Goal: Transaction & Acquisition: Purchase product/service

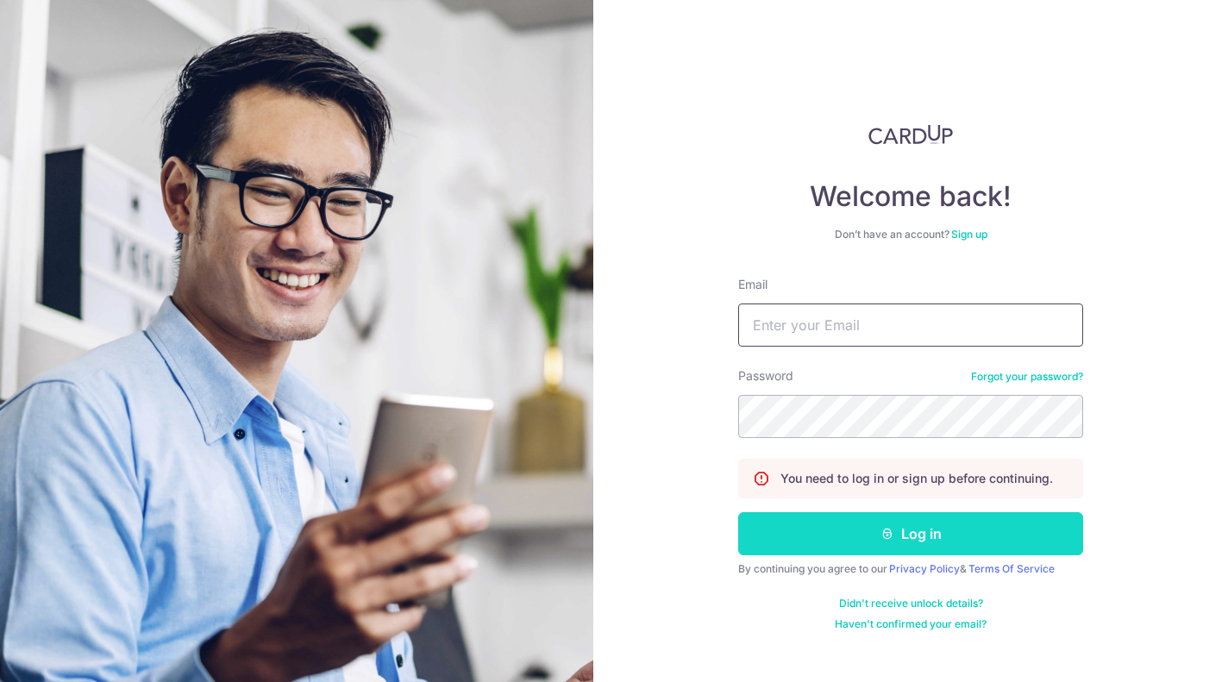
type input "[PERSON_NAME][EMAIL_ADDRESS][DOMAIN_NAME]"
click at [905, 528] on button "Log in" at bounding box center [910, 533] width 345 height 43
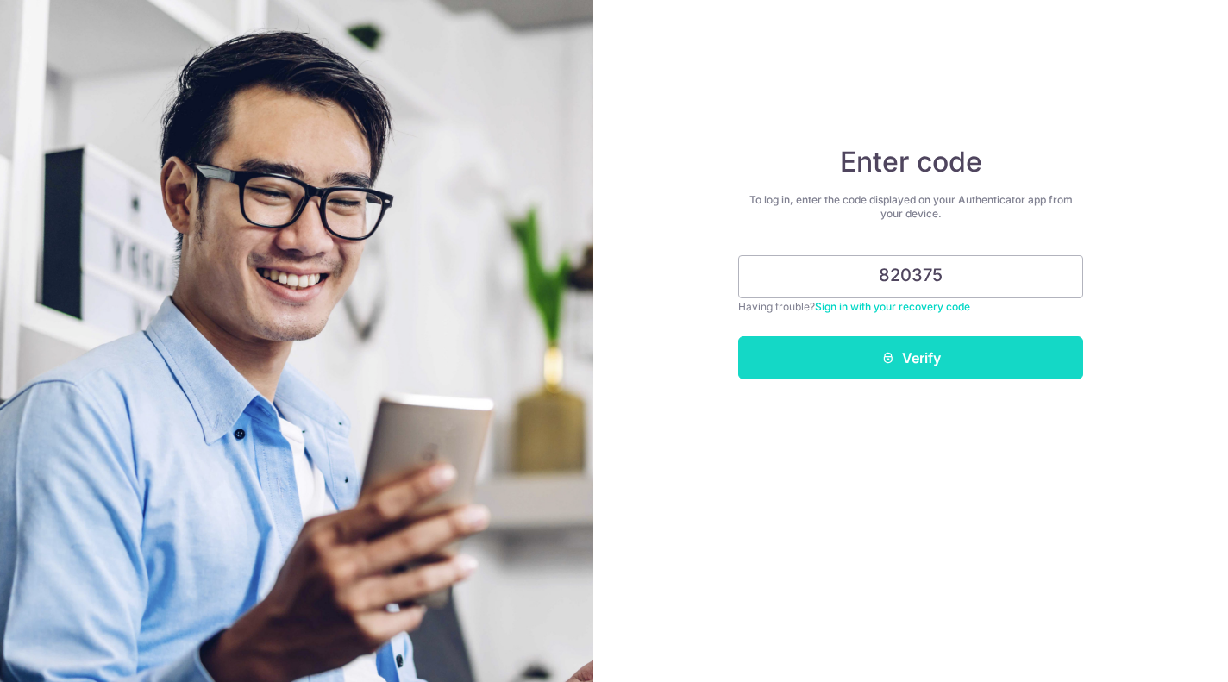
type input "820375"
click at [926, 360] on button "Verify" at bounding box center [910, 357] width 345 height 43
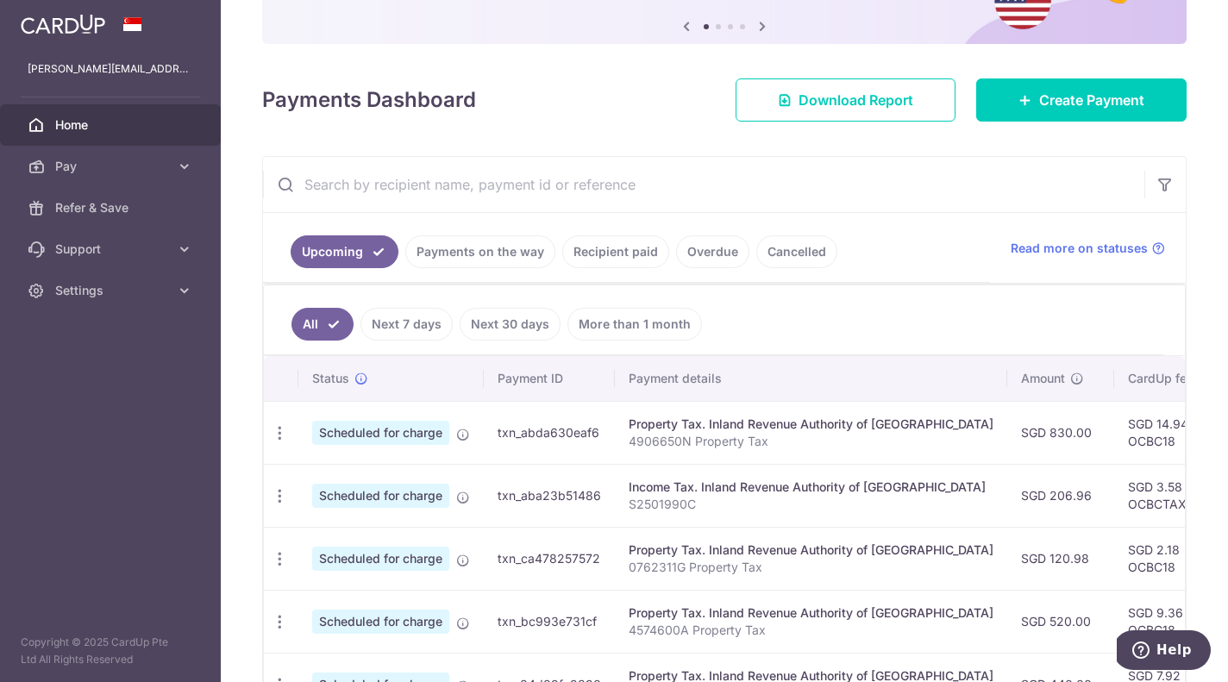
scroll to position [180, 0]
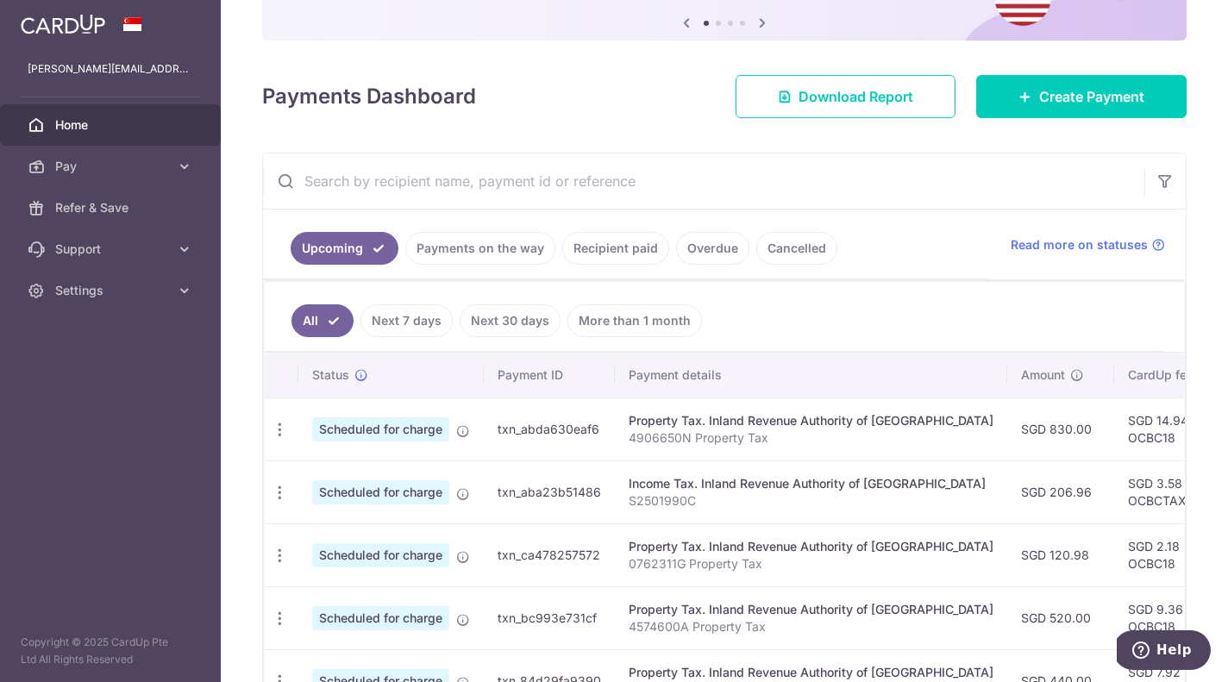
click at [625, 252] on link "Recipient paid" at bounding box center [615, 248] width 107 height 33
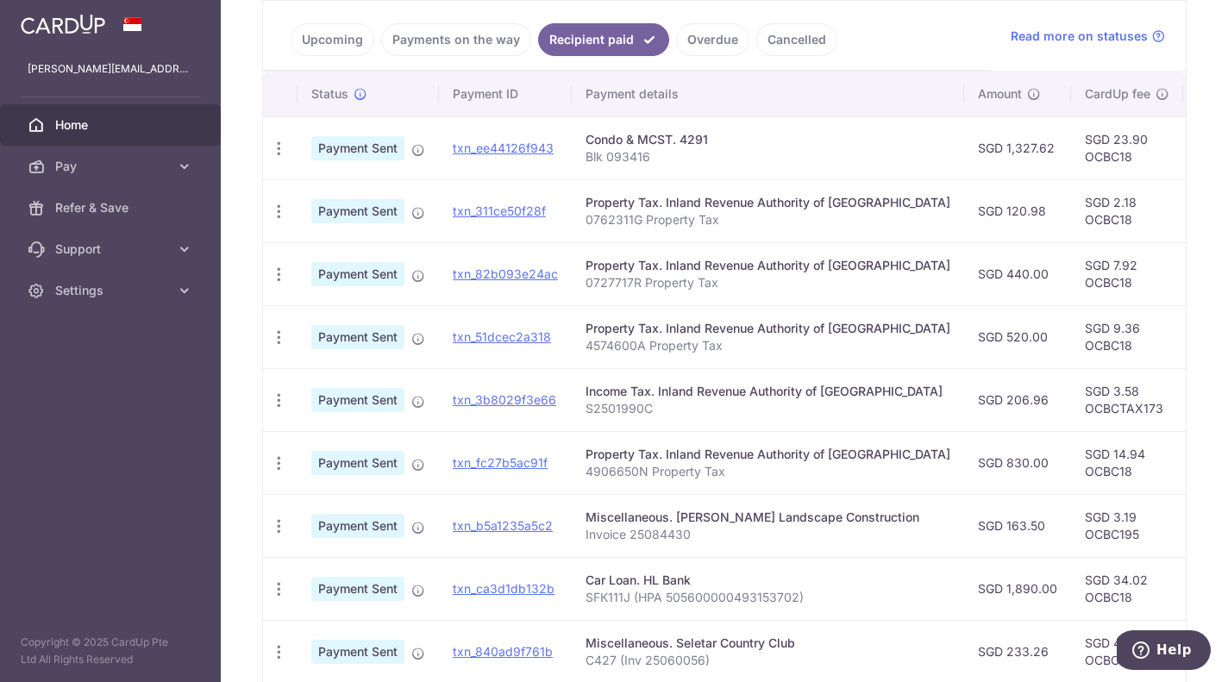
scroll to position [400, 0]
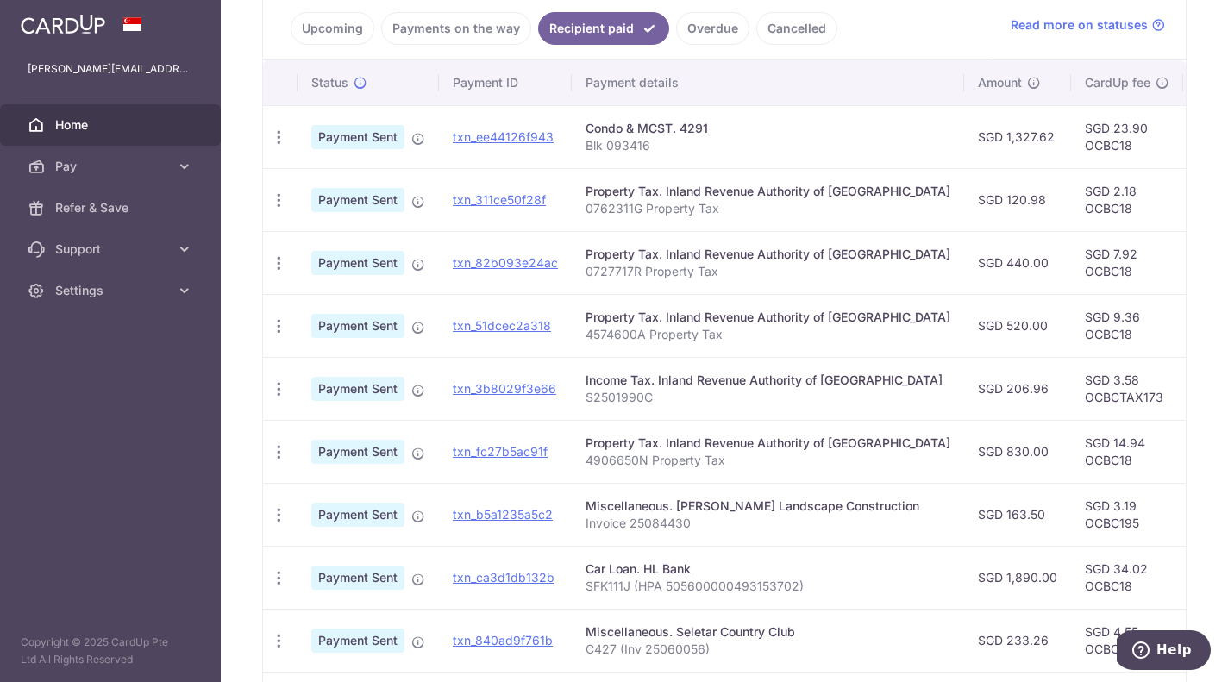
click at [492, 30] on link "Payments on the way" at bounding box center [456, 28] width 150 height 33
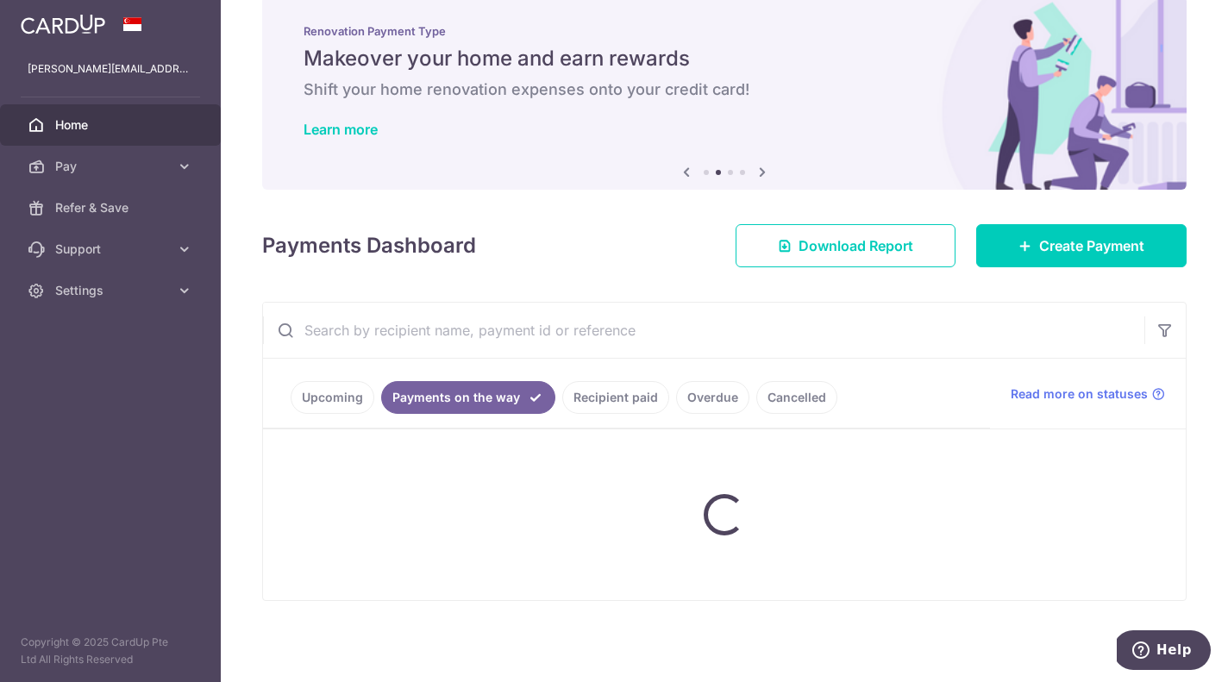
scroll to position [0, 0]
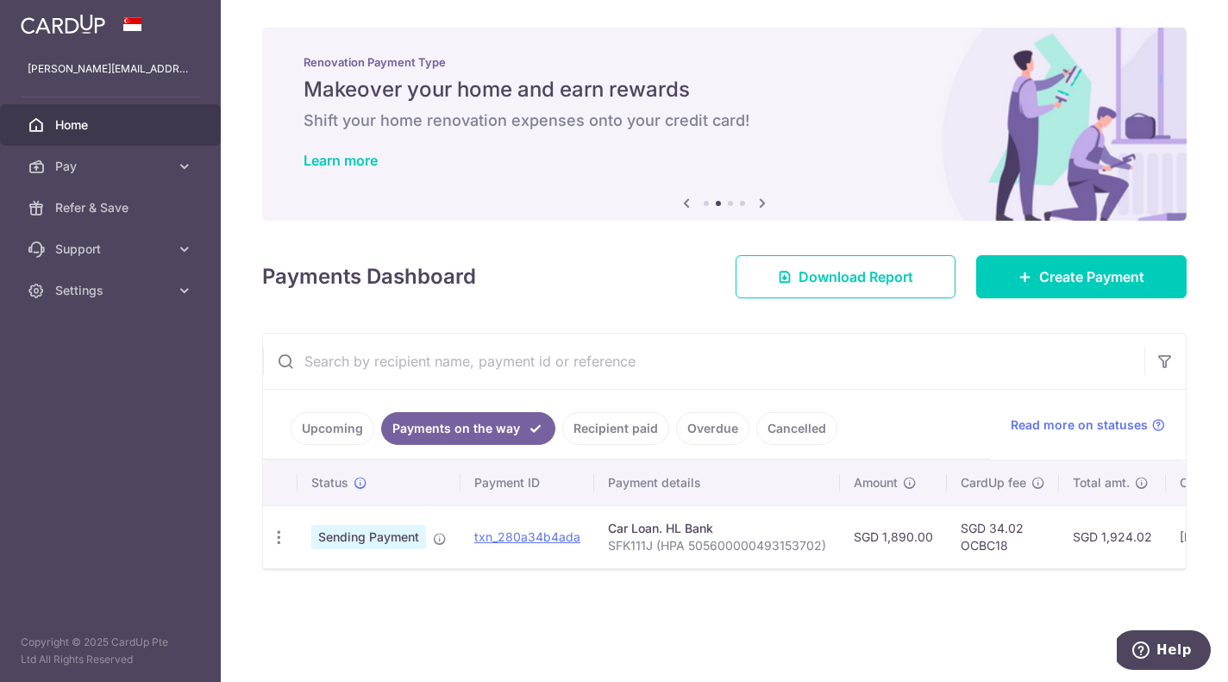
click at [342, 420] on link "Upcoming" at bounding box center [333, 428] width 84 height 33
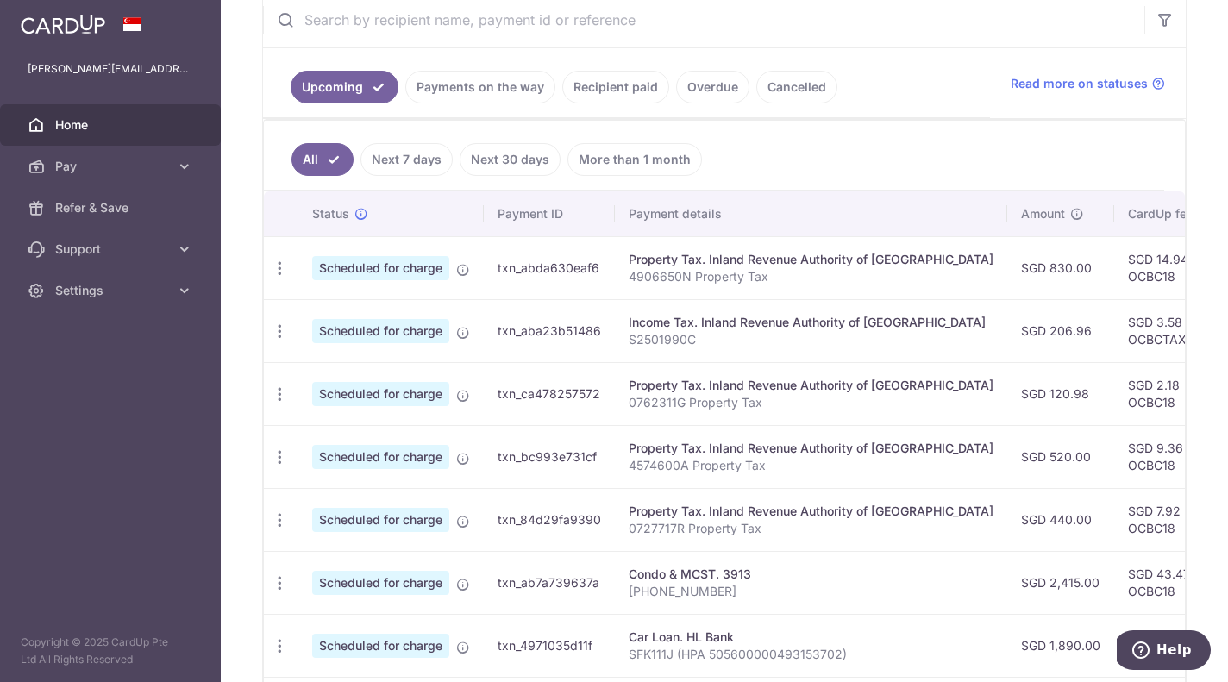
scroll to position [354, 0]
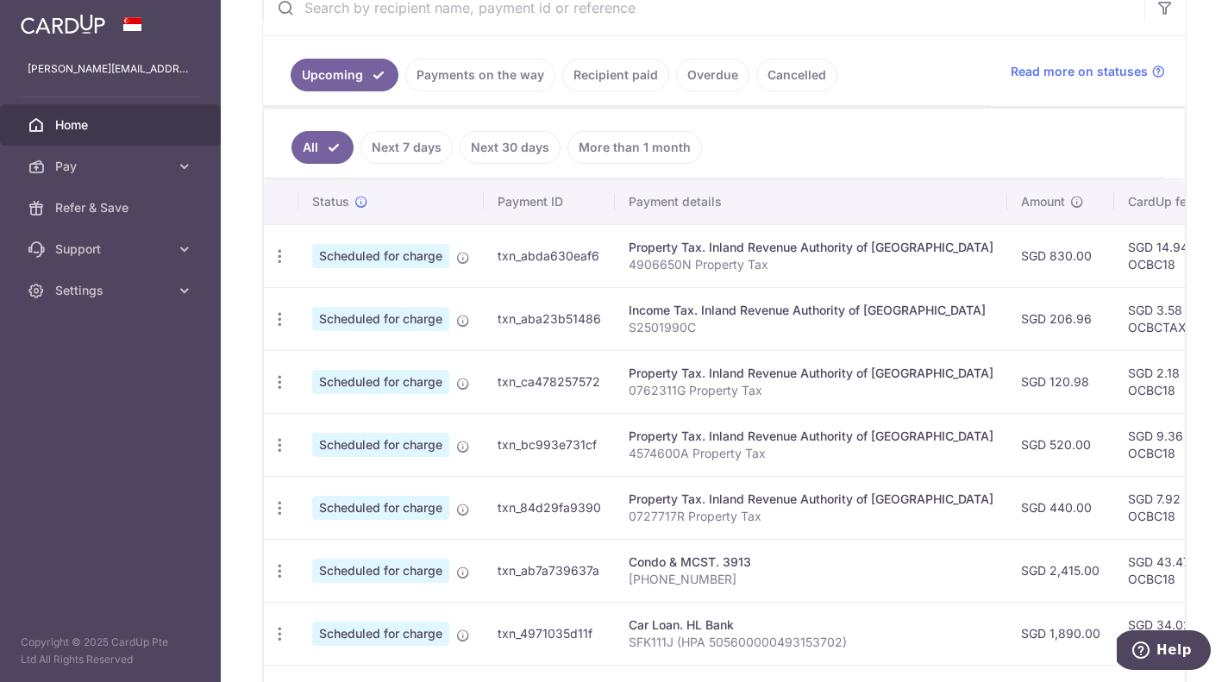
click at [714, 74] on link "Overdue" at bounding box center [712, 75] width 73 height 33
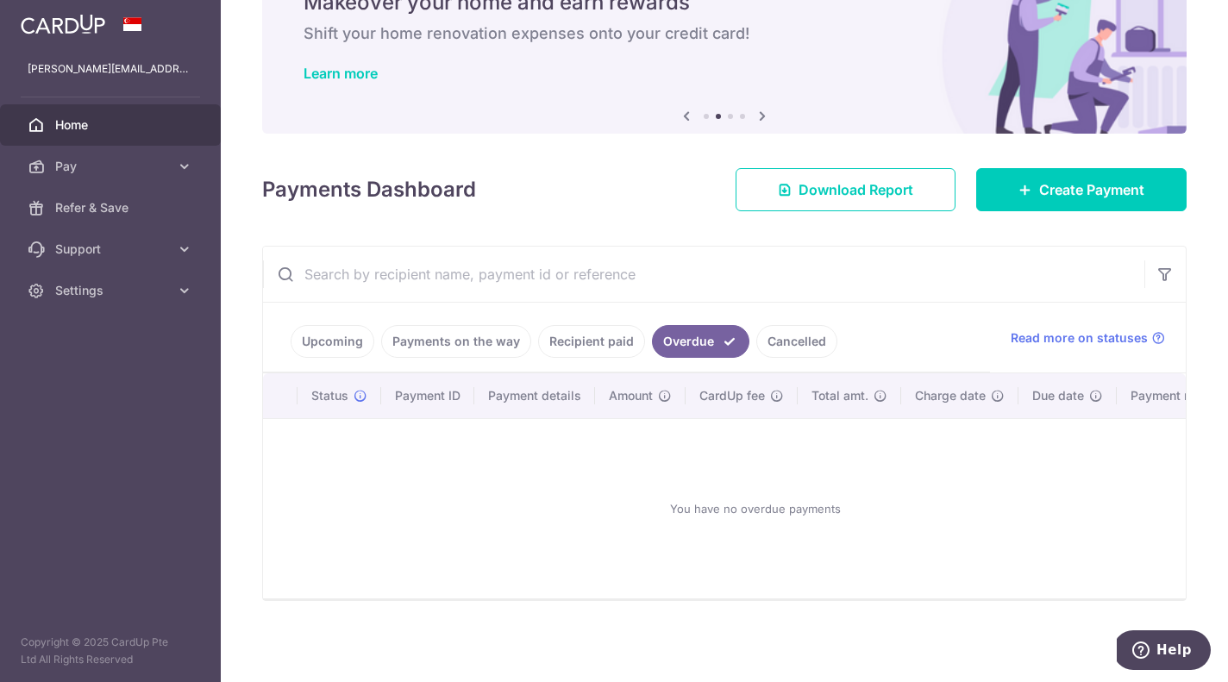
click at [782, 332] on link "Cancelled" at bounding box center [796, 341] width 81 height 33
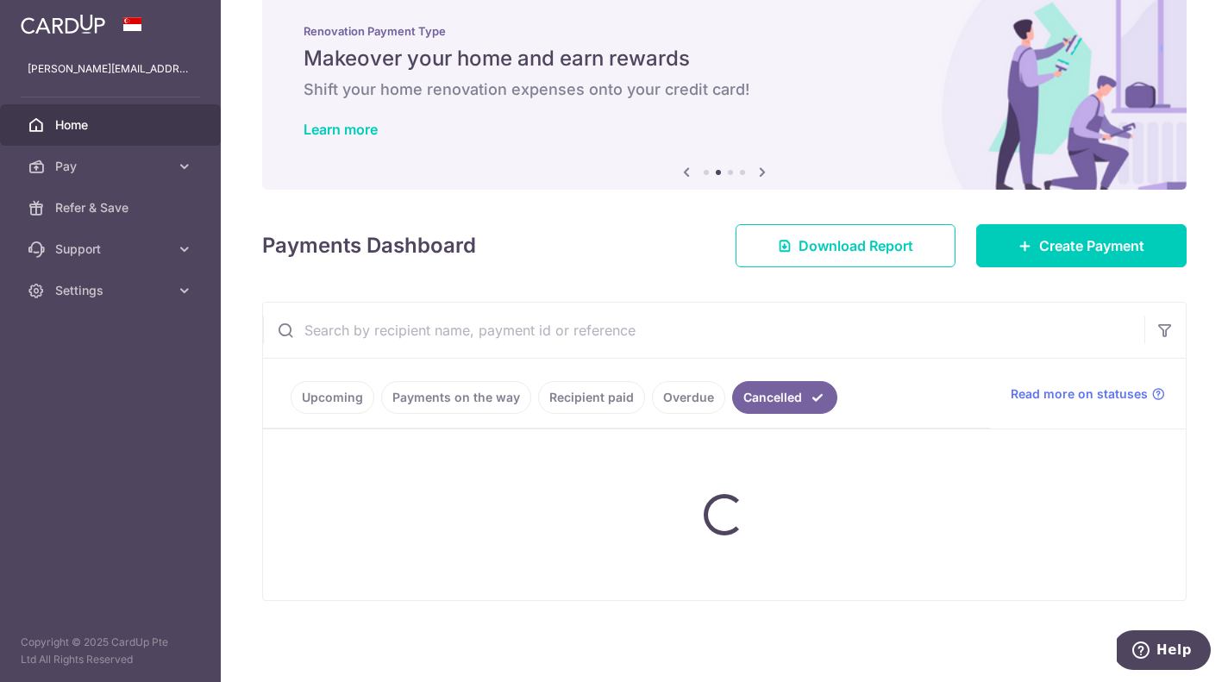
scroll to position [0, 0]
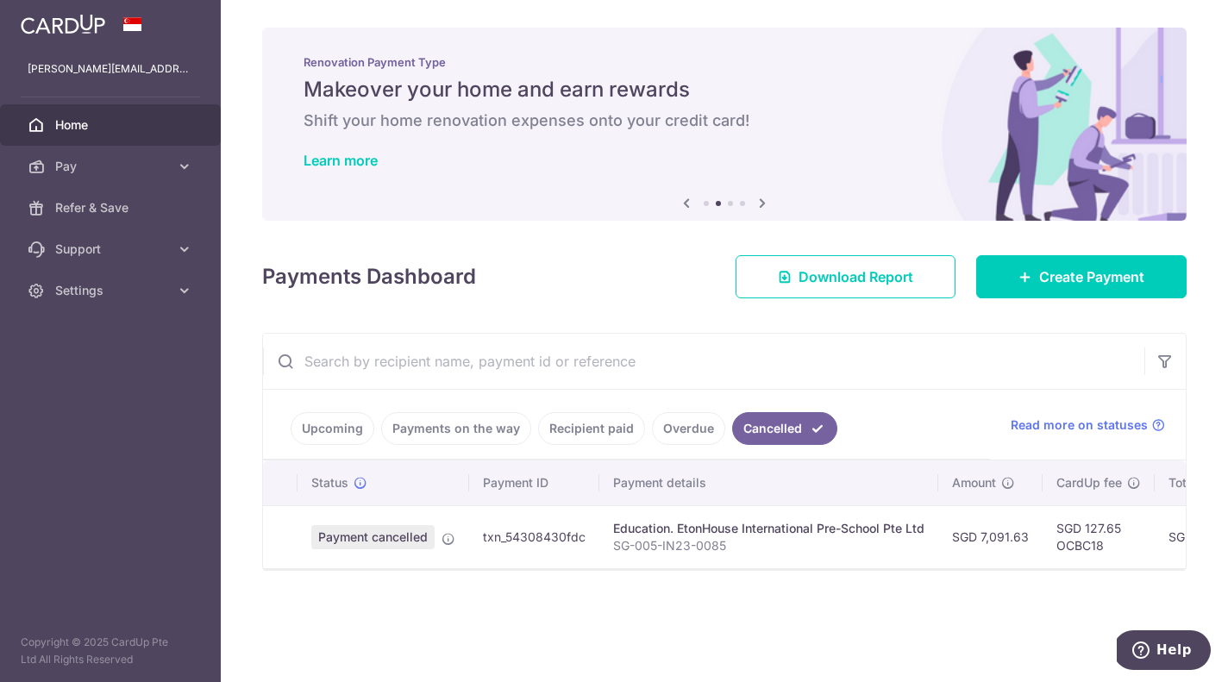
click at [319, 429] on link "Upcoming" at bounding box center [333, 428] width 84 height 33
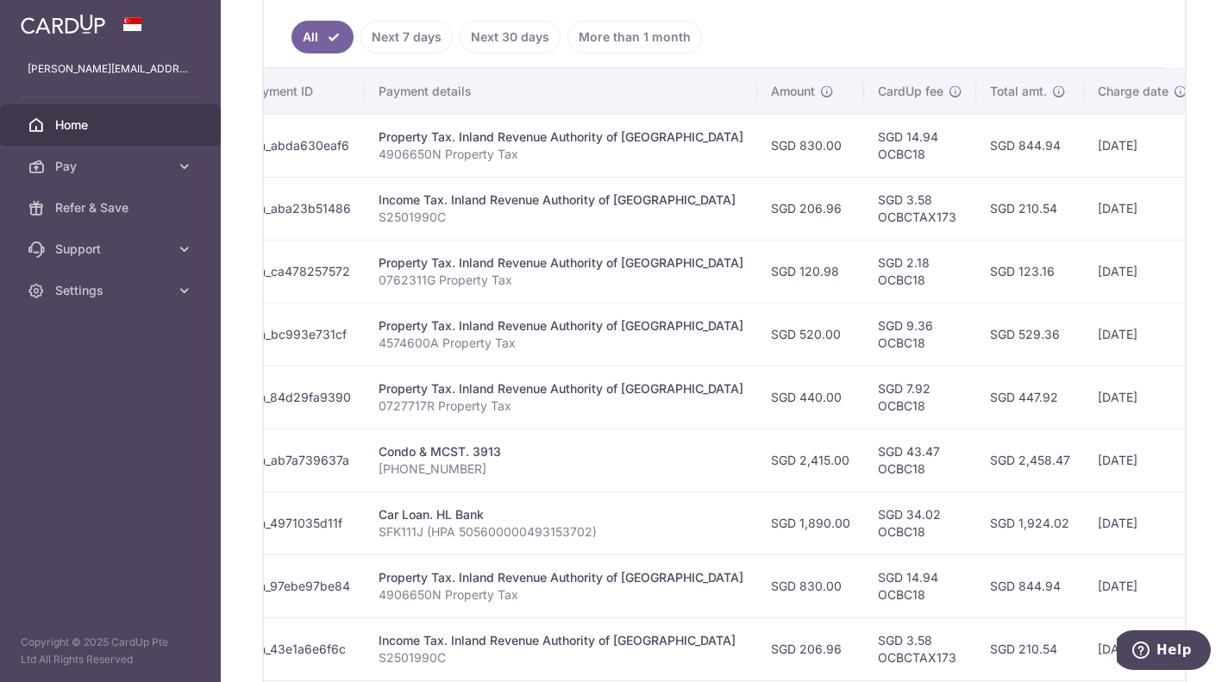
scroll to position [392, 0]
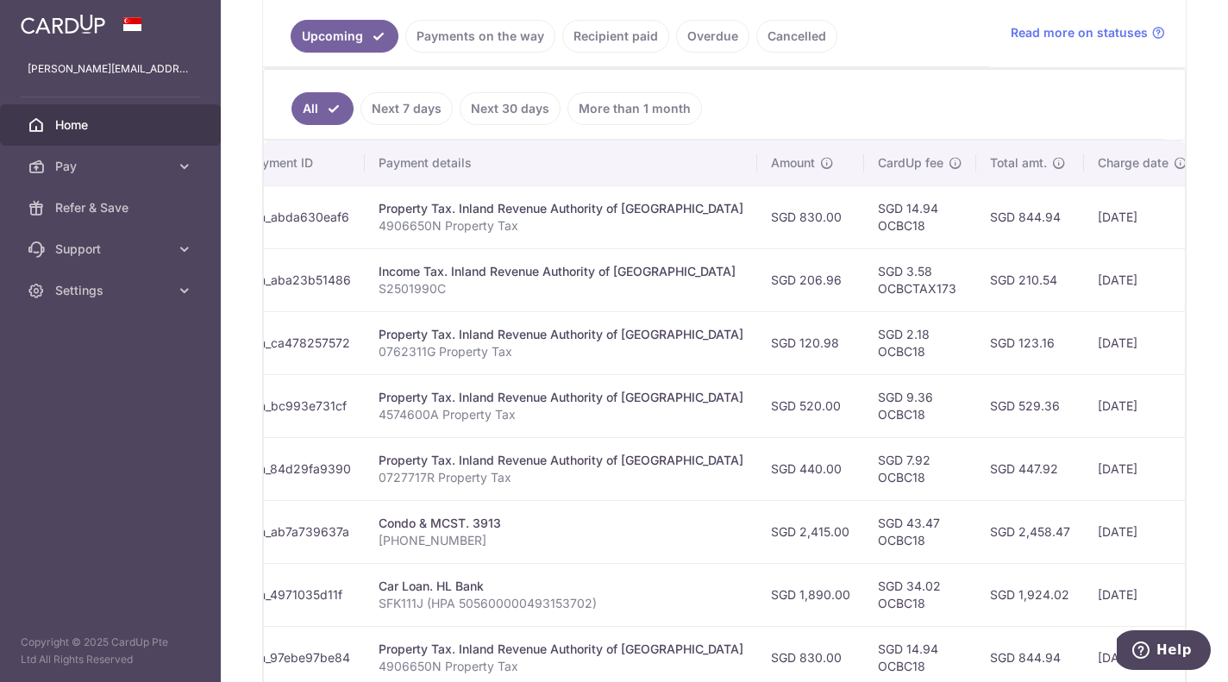
click at [597, 32] on link "Recipient paid" at bounding box center [615, 36] width 107 height 33
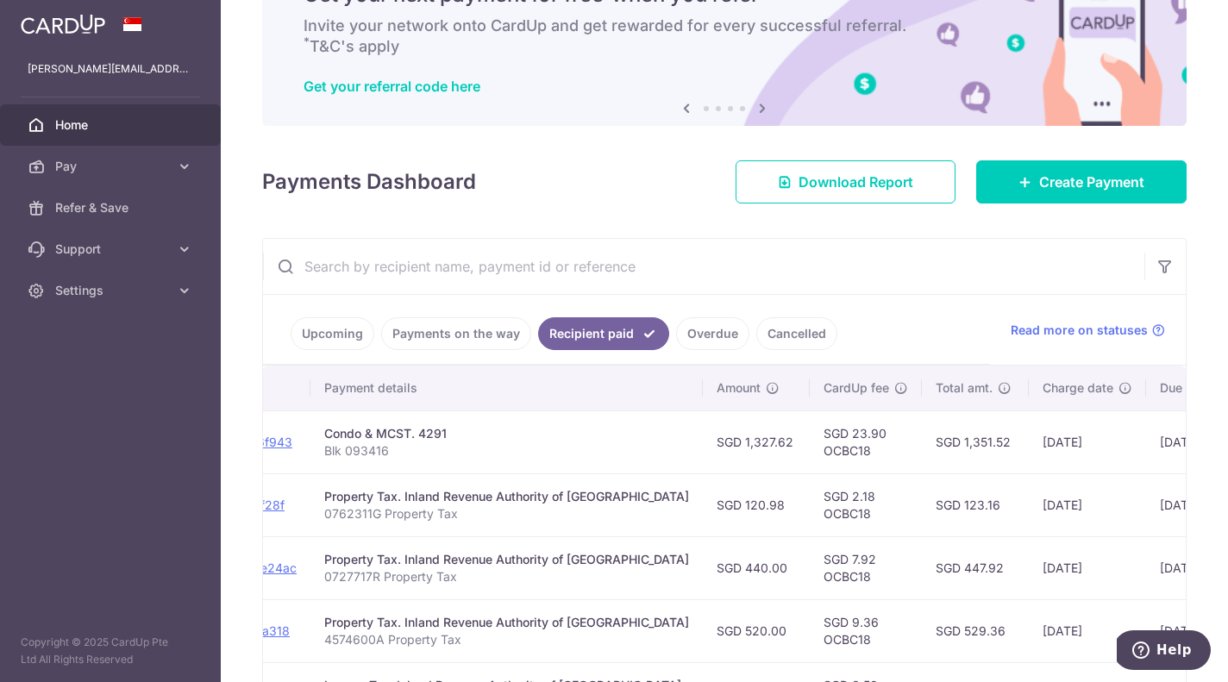
scroll to position [0, 0]
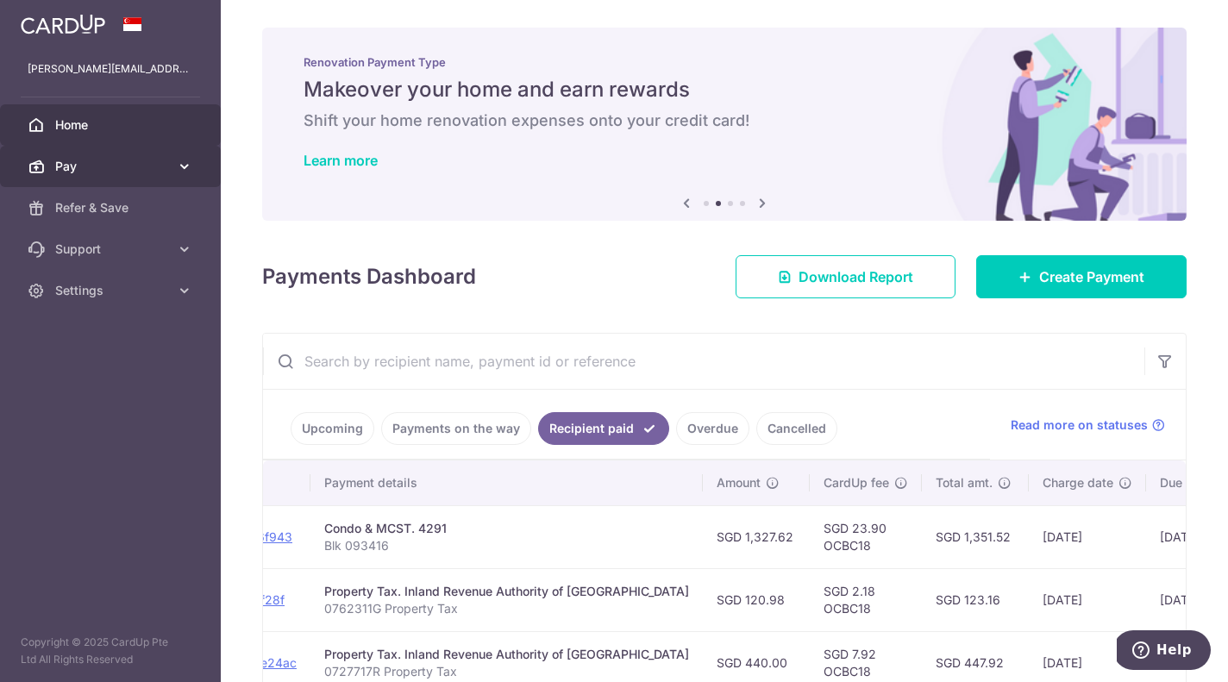
click at [86, 172] on span "Pay" at bounding box center [112, 166] width 114 height 17
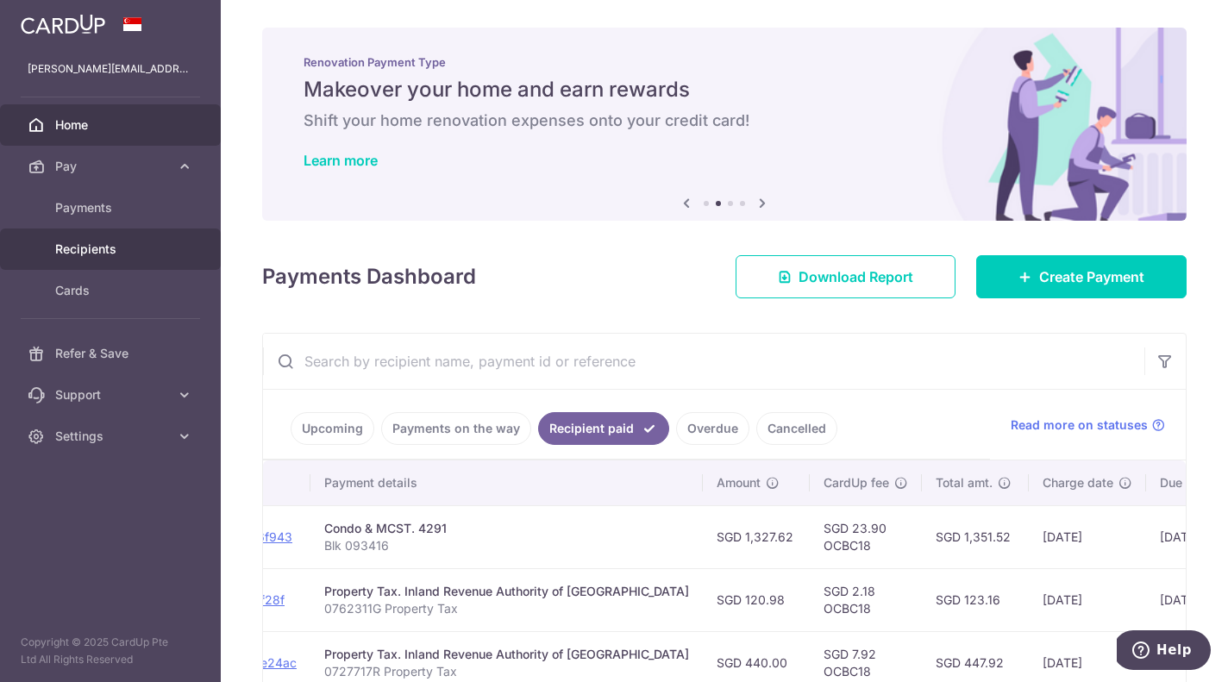
click at [91, 251] on span "Recipients" at bounding box center [112, 249] width 114 height 17
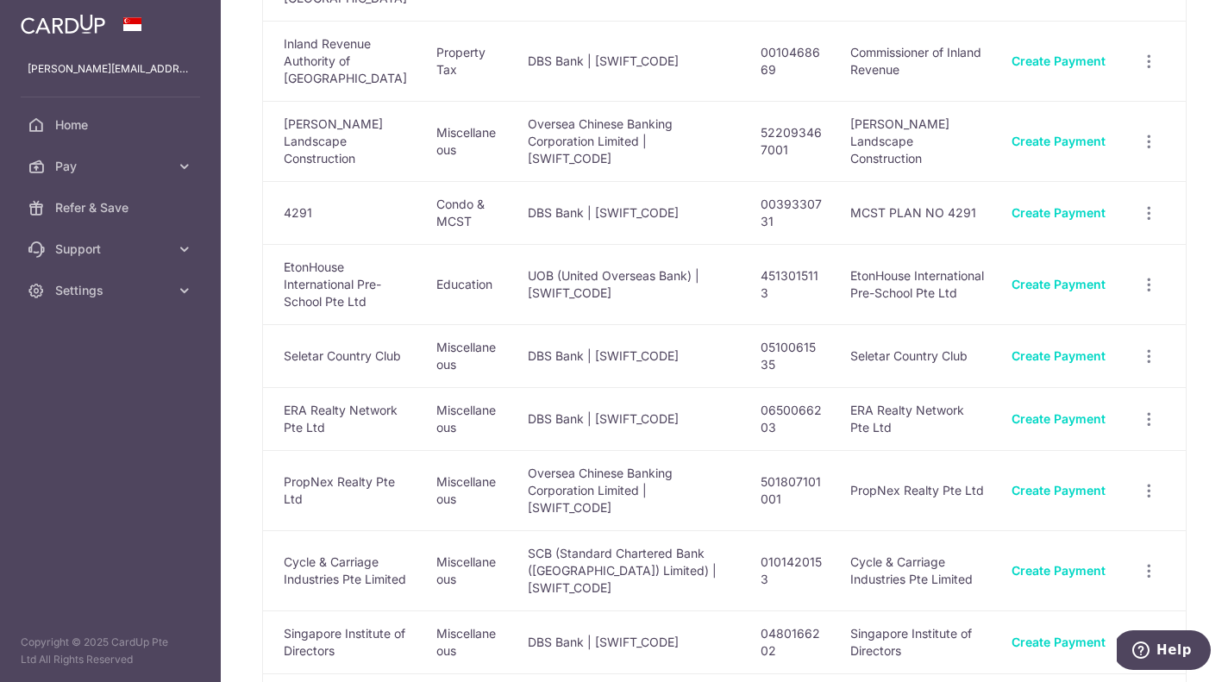
scroll to position [297, 0]
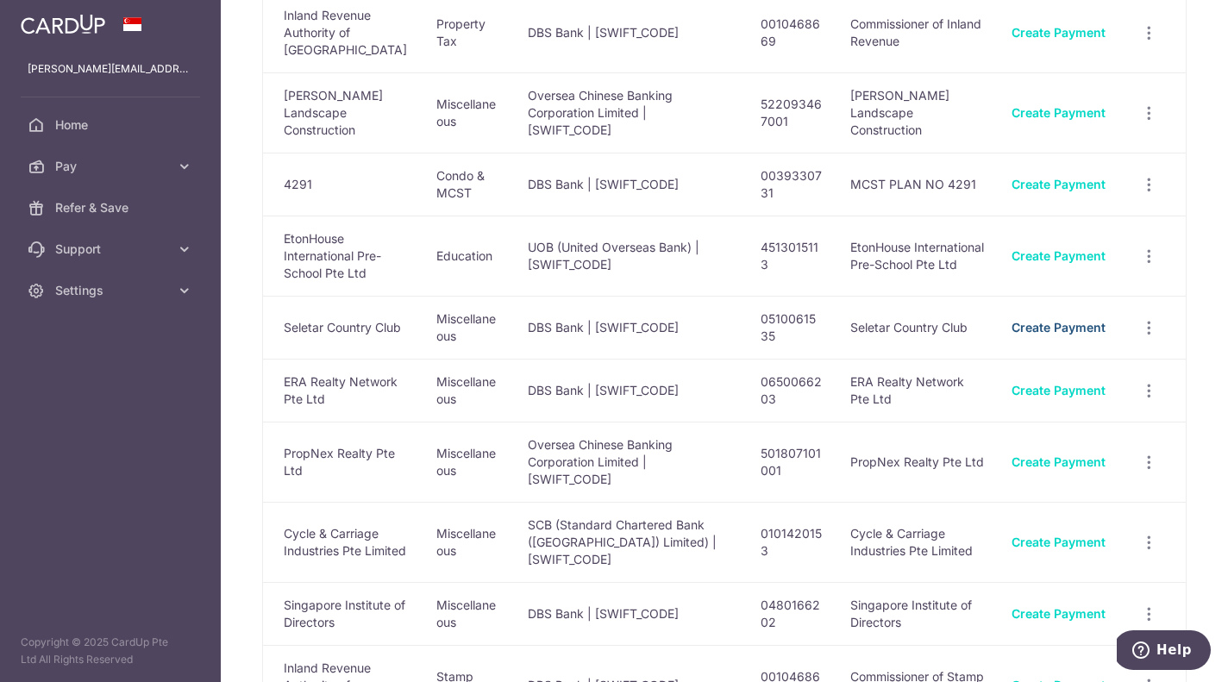
click at [1079, 320] on link "Create Payment" at bounding box center [1059, 327] width 94 height 15
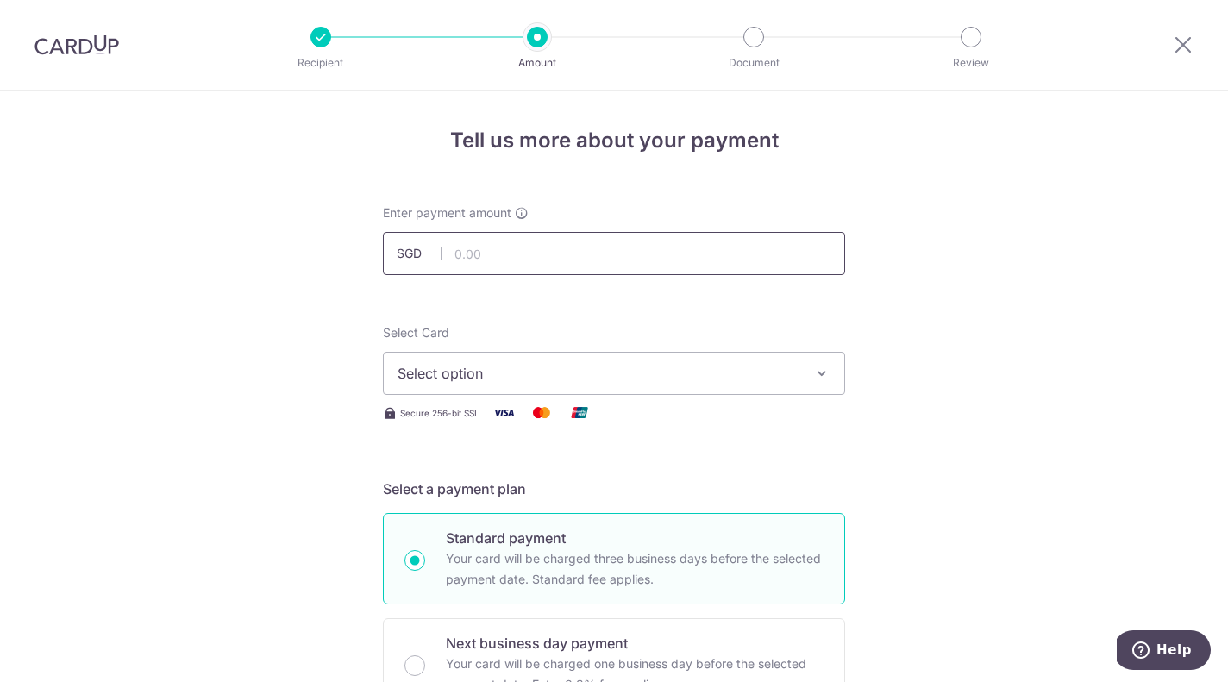
click at [695, 252] on input "text" at bounding box center [614, 253] width 462 height 43
click at [617, 253] on input "text" at bounding box center [614, 253] width 462 height 43
type input "506.96"
click at [634, 375] on span "Select option" at bounding box center [599, 373] width 402 height 21
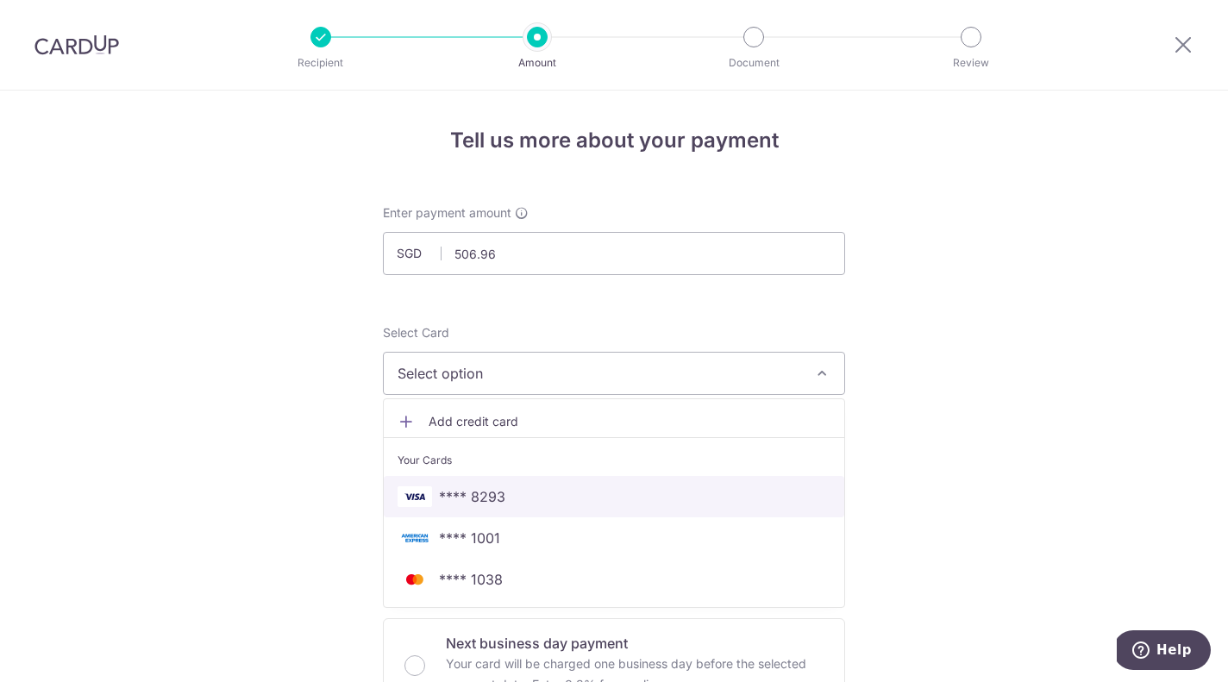
click at [503, 496] on span "**** 8293" at bounding box center [472, 496] width 66 height 21
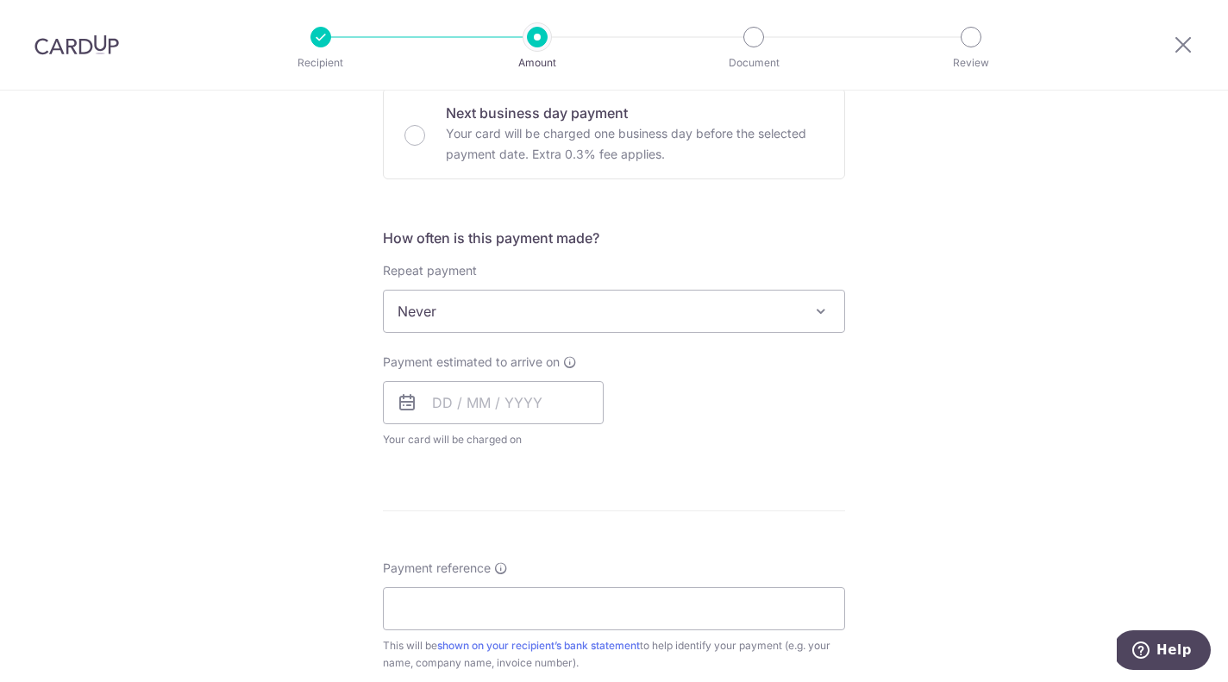
scroll to position [567, 0]
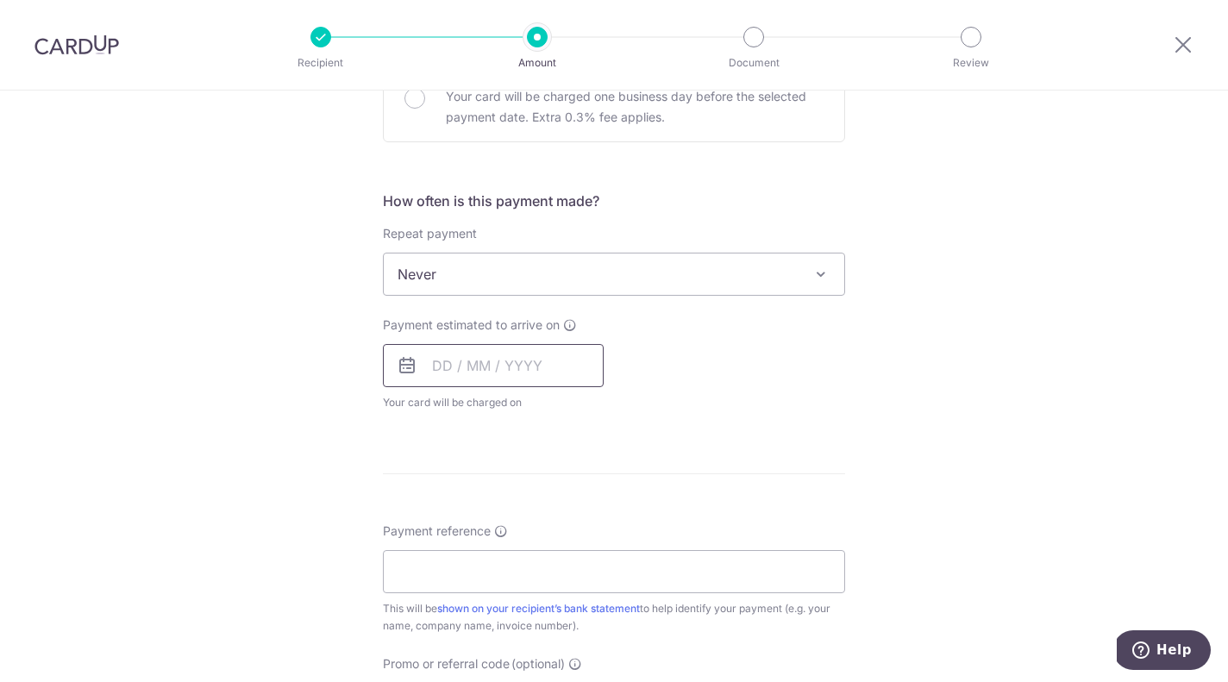
click at [461, 371] on input "text" at bounding box center [493, 365] width 221 height 43
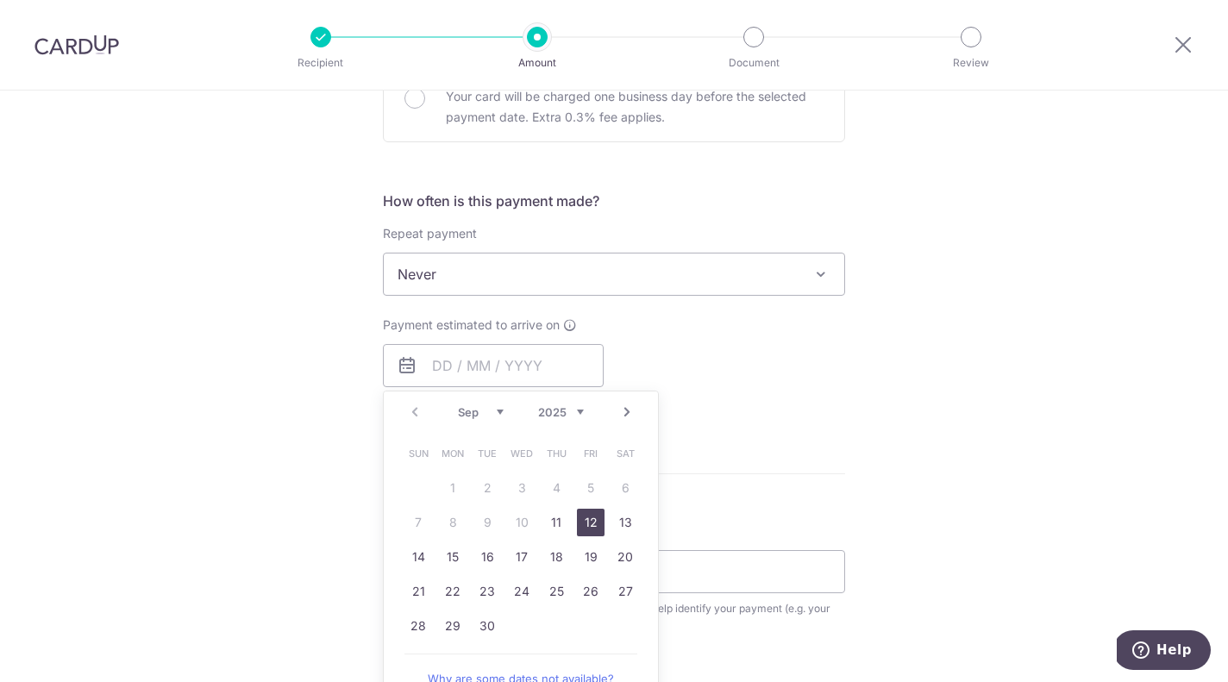
click at [598, 527] on link "12" at bounding box center [591, 523] width 28 height 28
type input "[DATE]"
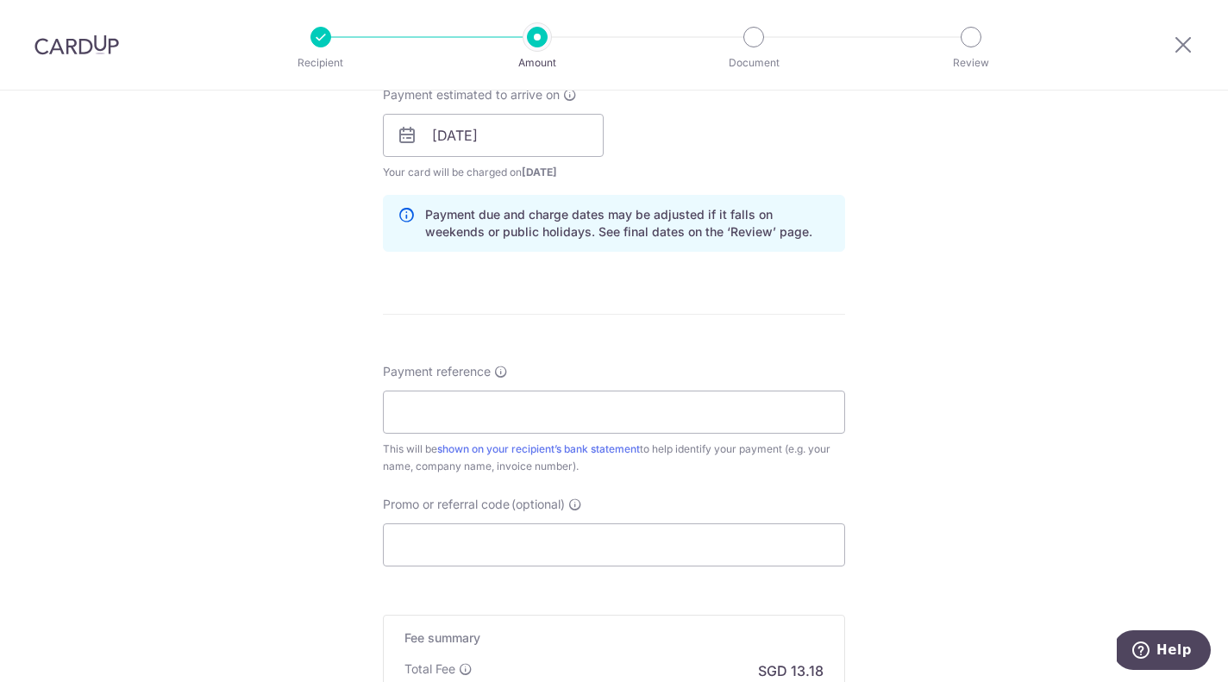
scroll to position [799, 0]
click at [529, 417] on input "Payment reference" at bounding box center [614, 411] width 462 height 43
type input "M"
click at [525, 412] on input "C427 (Invoice 24060188)" at bounding box center [614, 411] width 462 height 43
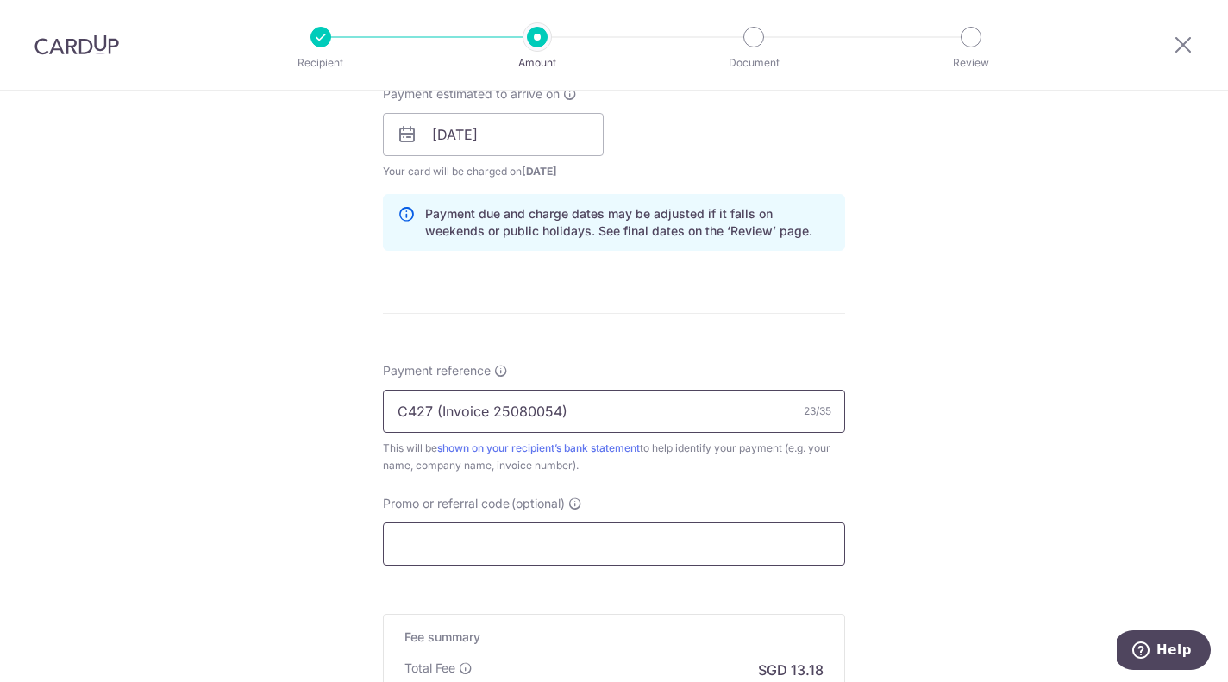
type input "C427 (Invoice 25080054)"
click at [573, 538] on input "Promo or referral code (optional)" at bounding box center [614, 544] width 462 height 43
type input "OCBC195"
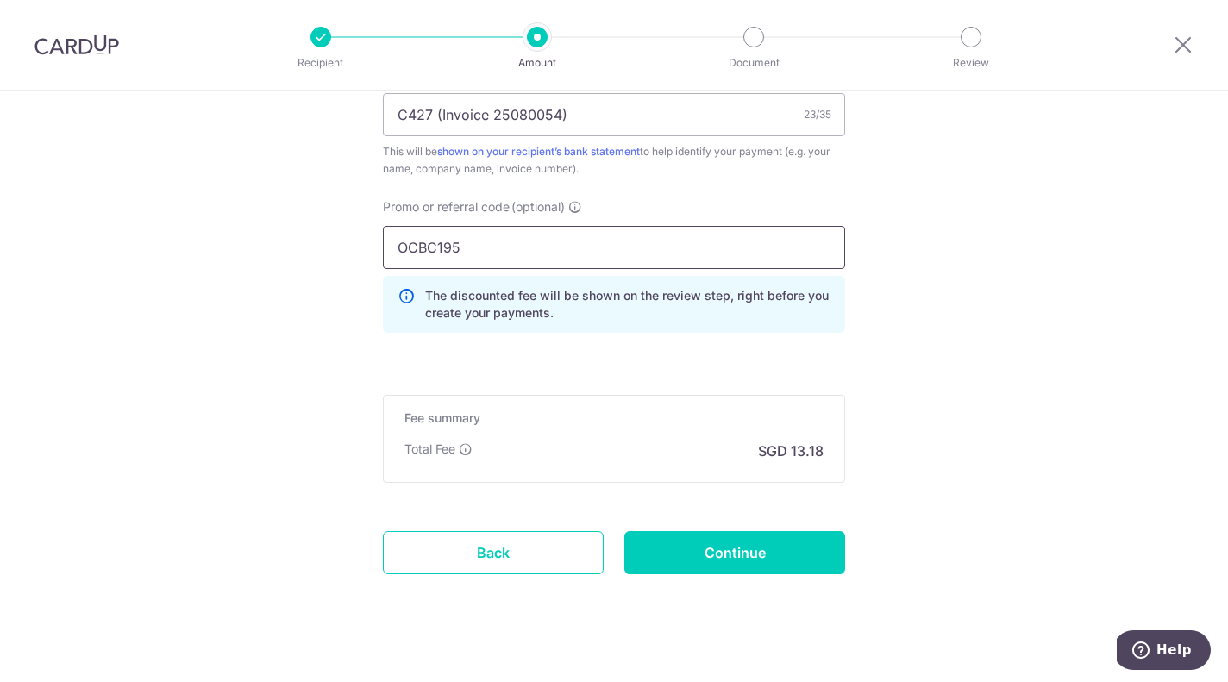
scroll to position [1103, 0]
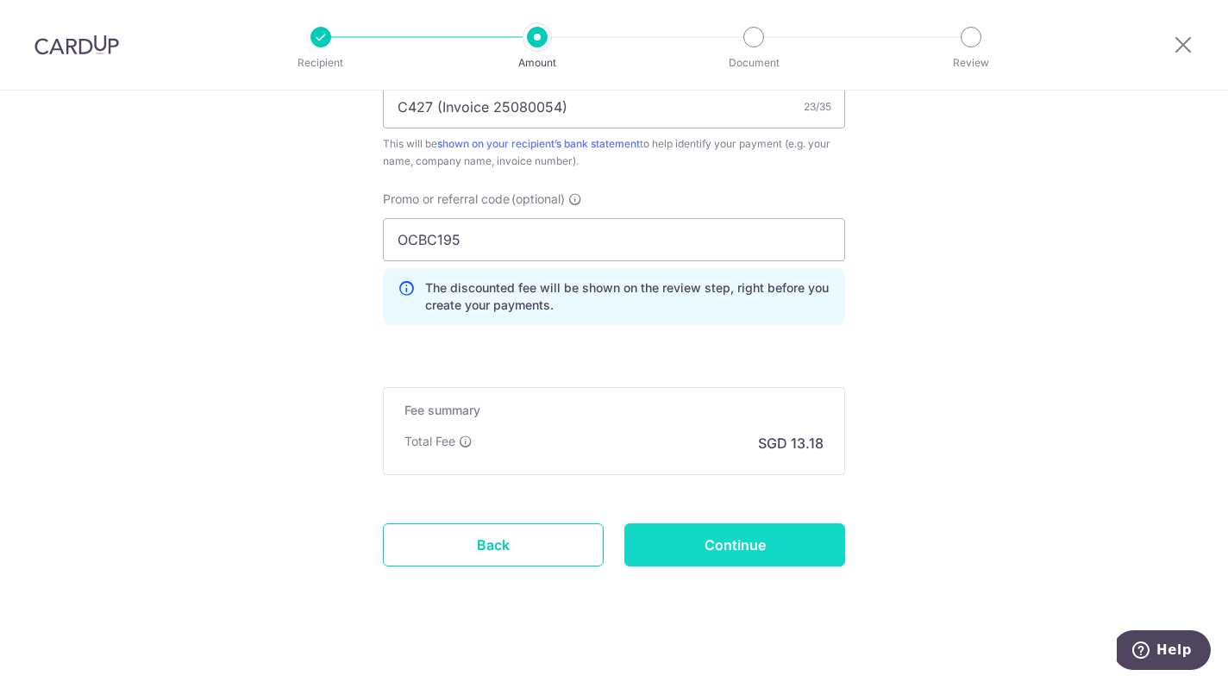
click at [748, 544] on input "Continue" at bounding box center [734, 544] width 221 height 43
type input "Create Schedule"
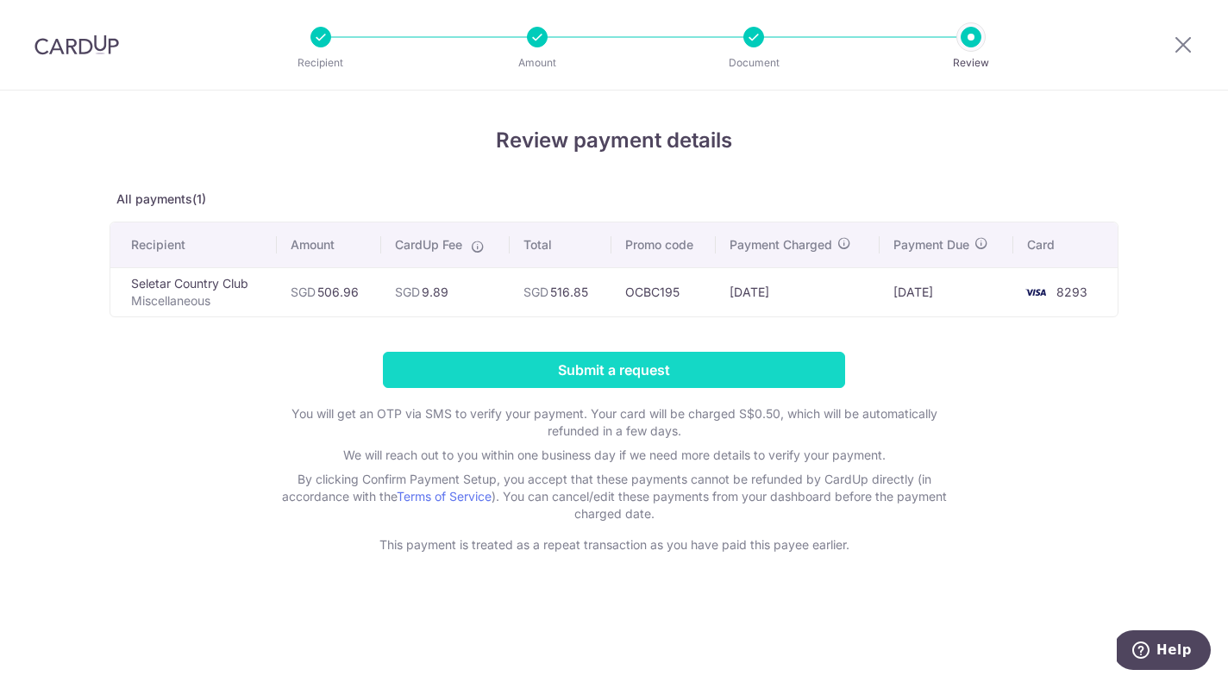
click at [664, 367] on input "Submit a request" at bounding box center [614, 370] width 462 height 36
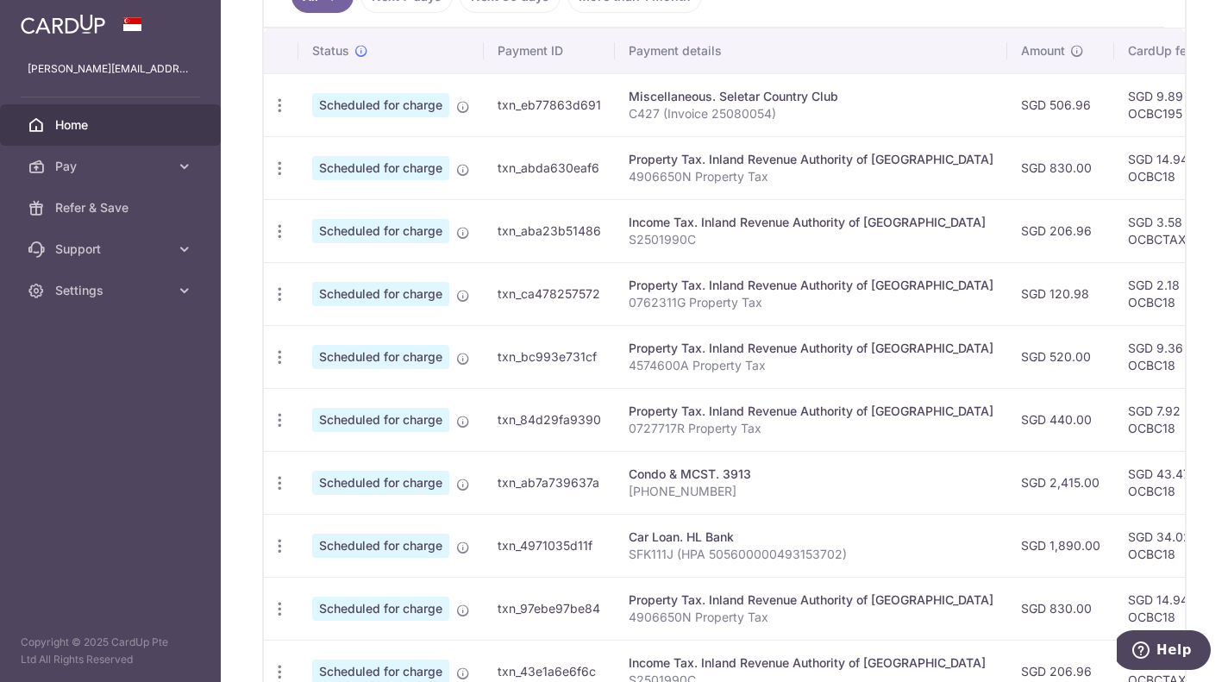
scroll to position [651, 0]
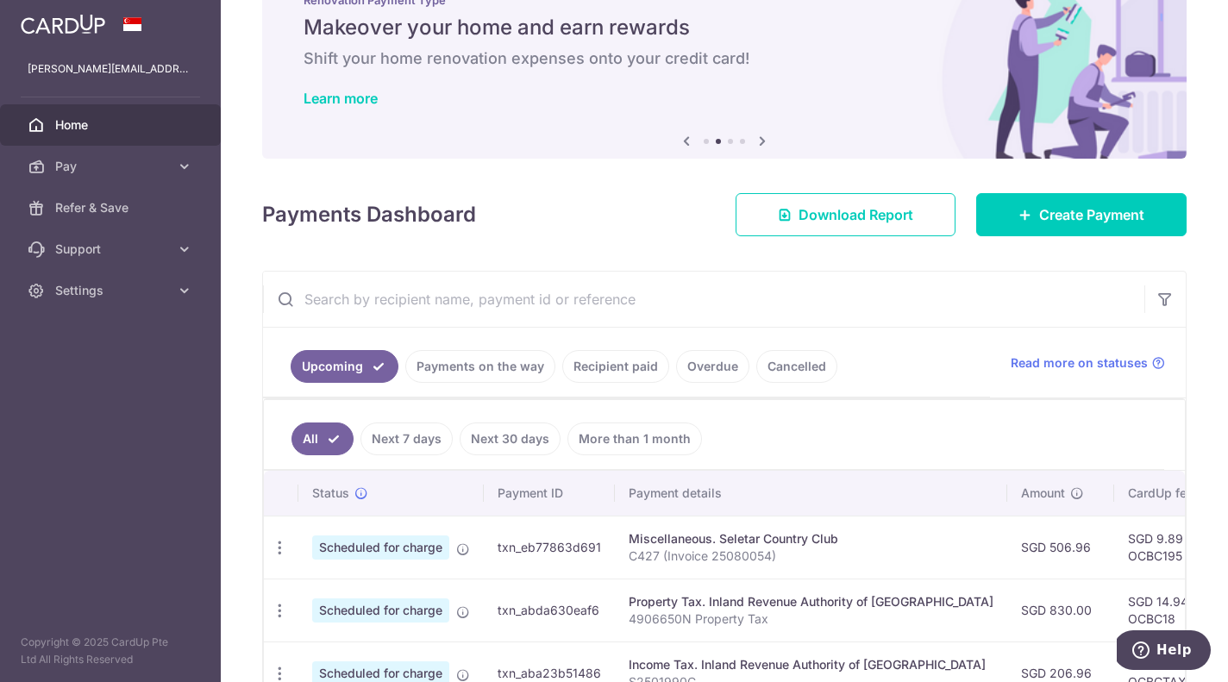
click at [506, 375] on link "Payments on the way" at bounding box center [480, 366] width 150 height 33
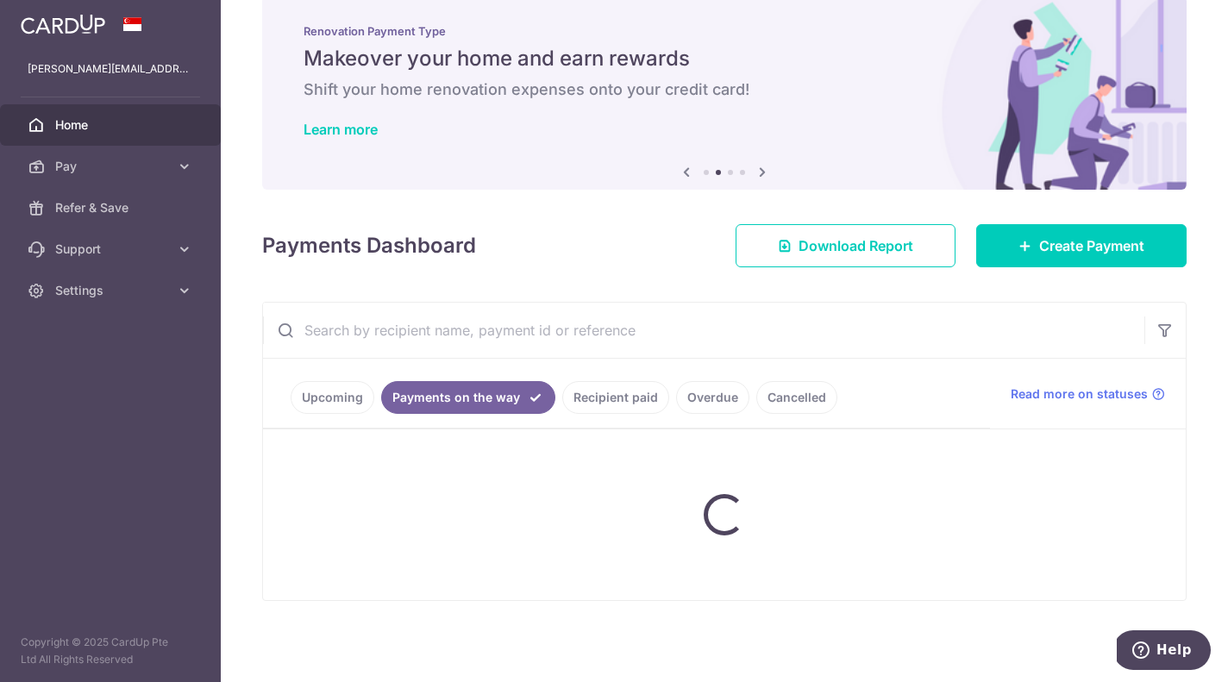
scroll to position [0, 0]
